Goal: Complete application form: Complete application form

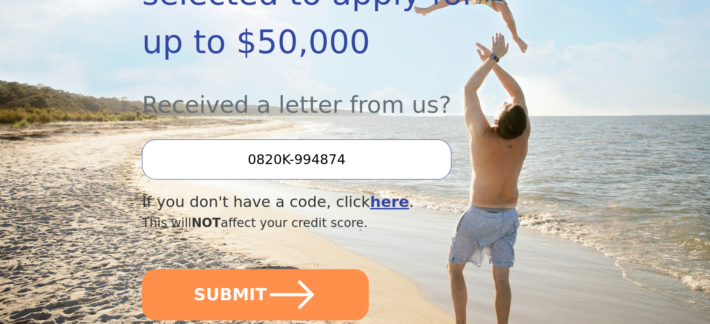
scroll to position [327, 0]
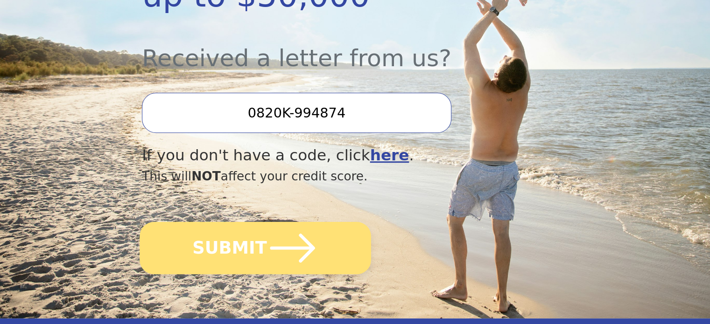
click at [245, 222] on button "SUBMIT" at bounding box center [256, 248] width 232 height 52
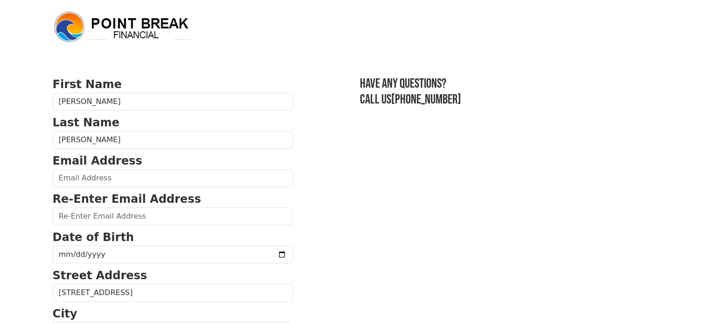
scroll to position [47, 0]
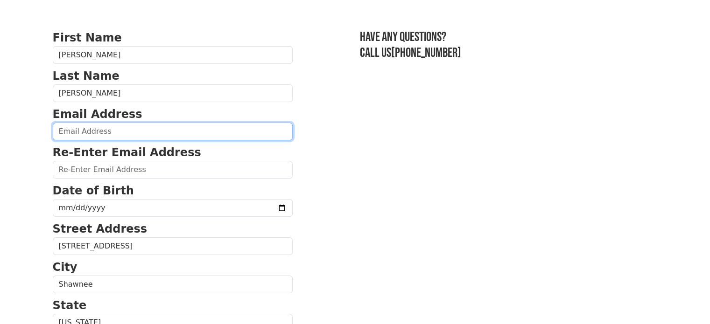
click at [155, 133] on input "email" at bounding box center [173, 132] width 240 height 18
type input "[EMAIL_ADDRESS][DOMAIN_NAME]"
type input "[PHONE_NUMBER]"
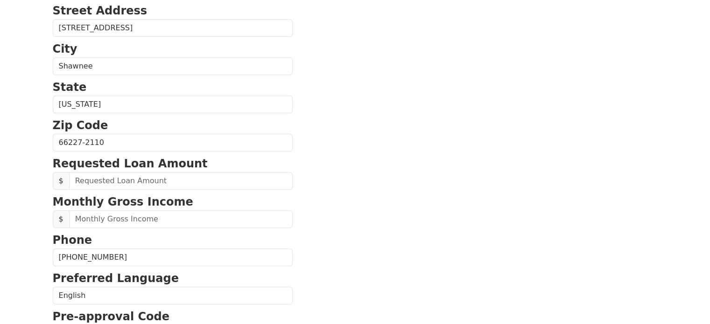
scroll to position [312, 0]
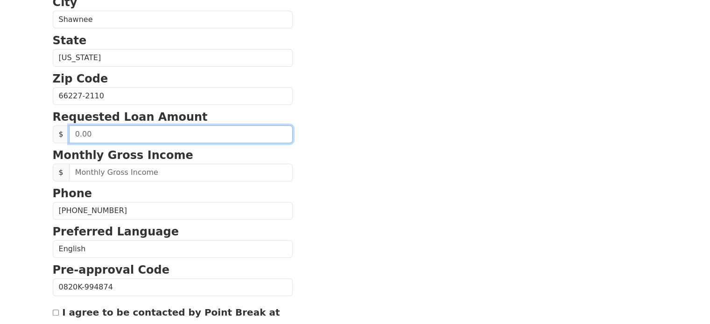
click at [183, 126] on input "text" at bounding box center [181, 135] width 224 height 18
type input "1.00"
click at [93, 127] on input "text" at bounding box center [181, 135] width 224 height 18
type input "13,000.00"
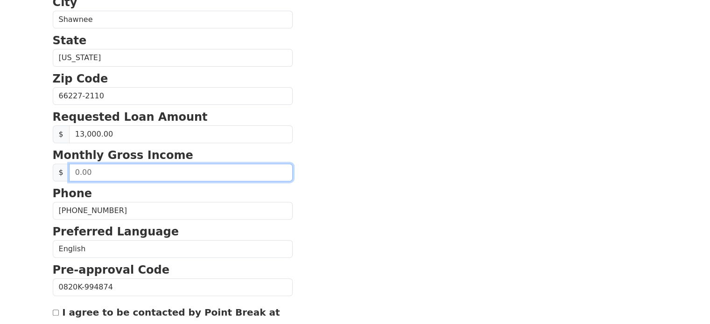
click at [98, 171] on input "text" at bounding box center [181, 173] width 224 height 18
type input "4,200.00"
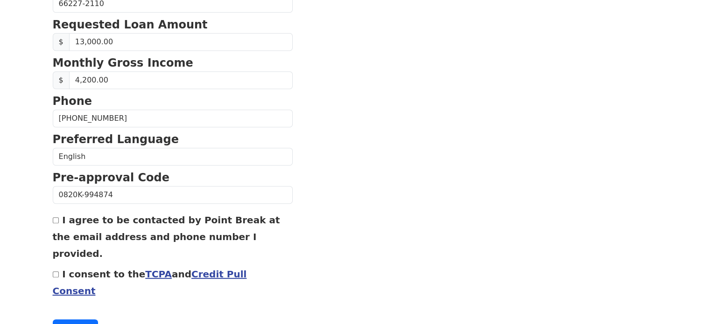
scroll to position [405, 0]
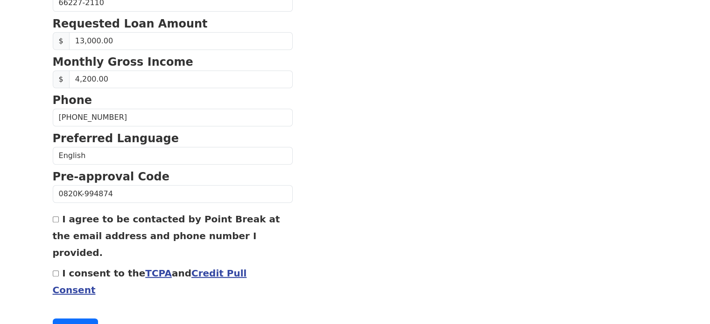
click at [56, 218] on input "I agree to be contacted by Point Break at the email address and phone number I …" at bounding box center [56, 220] width 6 height 6
checkbox input "true"
click at [53, 271] on input "I consent to the TCPA and Credit Pull Consent" at bounding box center [56, 274] width 6 height 6
checkbox input "true"
click at [70, 319] on button "Continue" at bounding box center [76, 328] width 46 height 18
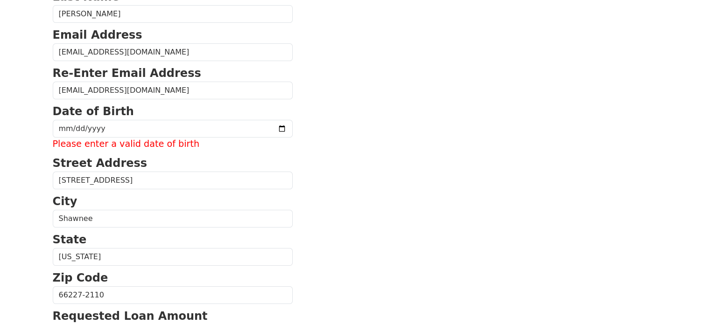
scroll to position [140, 0]
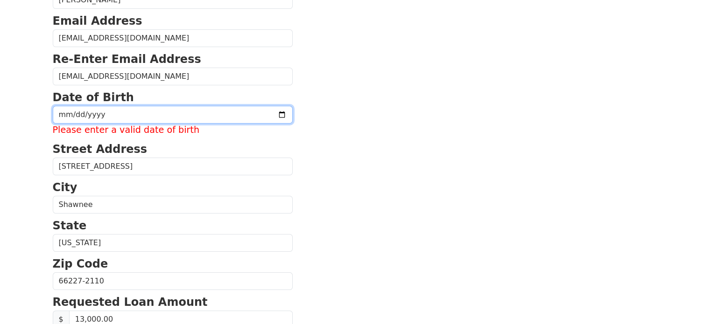
click at [122, 117] on input "date" at bounding box center [173, 115] width 240 height 18
type input "[DATE]"
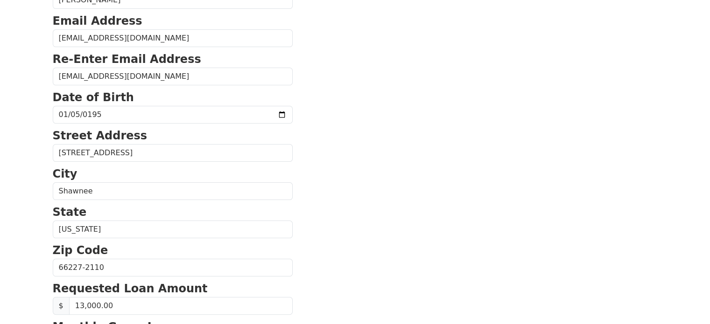
click at [307, 139] on section "First Name [PERSON_NAME] Name [PERSON_NAME] Email Address [EMAIL_ADDRESS][DOMAI…" at bounding box center [355, 269] width 605 height 666
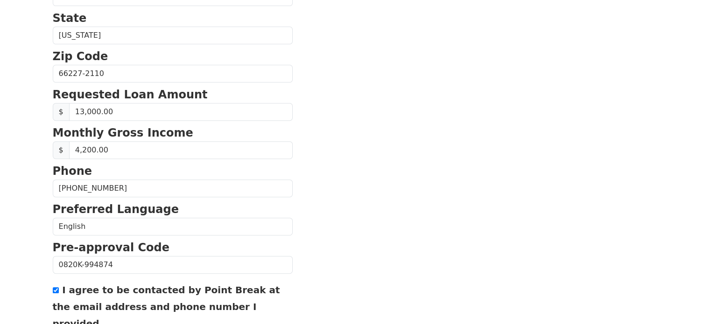
scroll to position [415, 0]
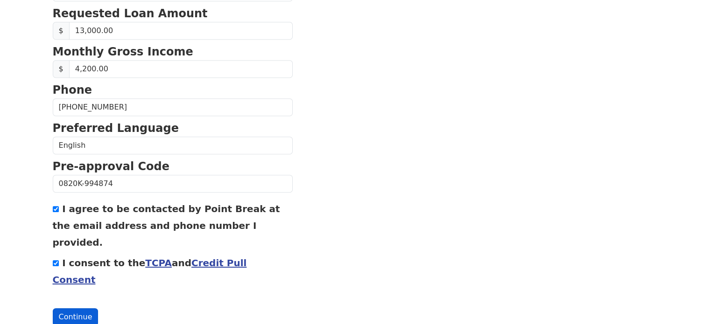
click at [70, 309] on button "Continue" at bounding box center [76, 318] width 46 height 18
